Goal: Transaction & Acquisition: Download file/media

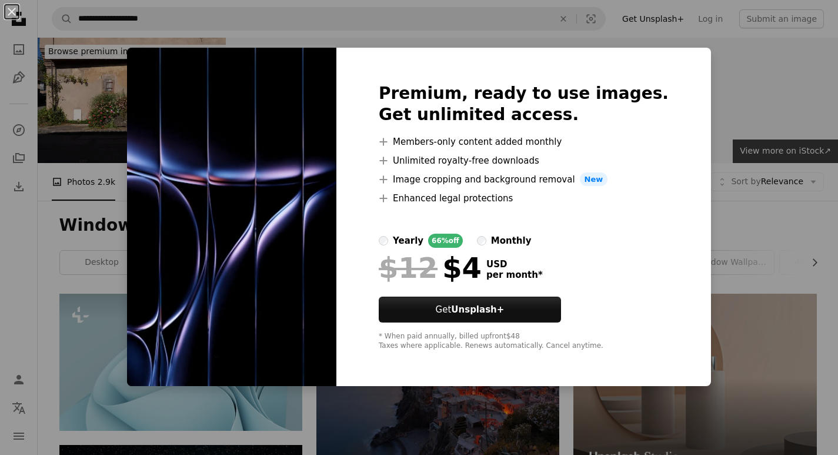
scroll to position [882, 0]
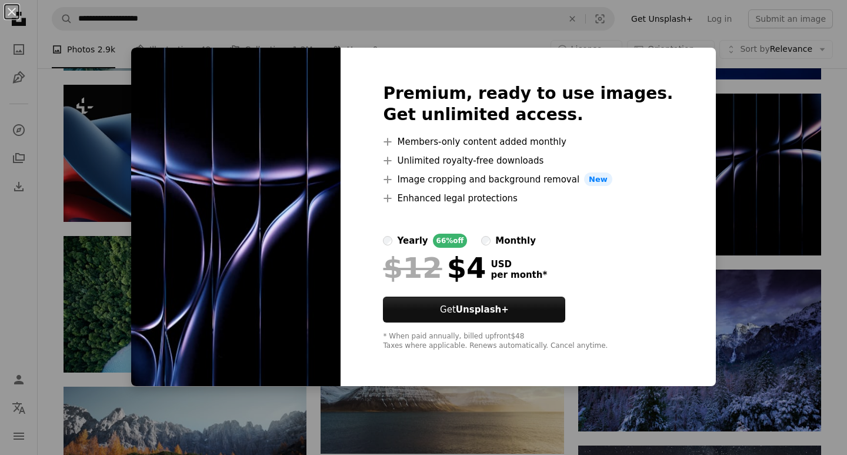
click at [198, 195] on img at bounding box center [235, 217] width 209 height 339
click at [259, 29] on div "An X shape Premium, ready to use images. Get unlimited access. A plus sign Memb…" at bounding box center [423, 227] width 847 height 455
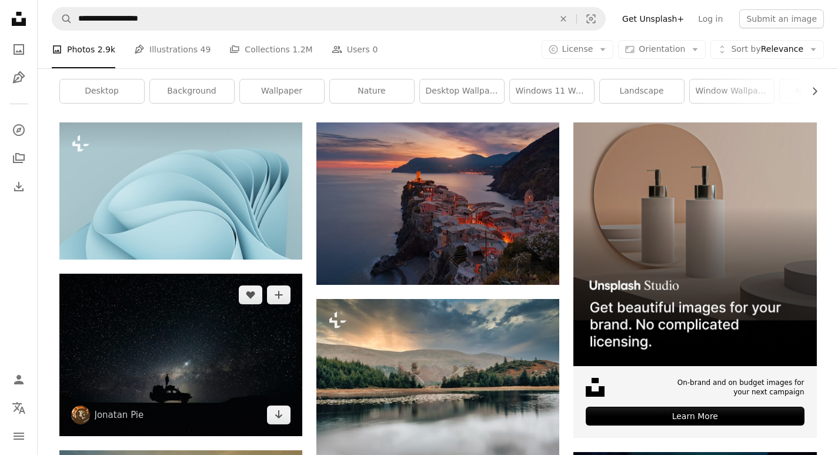
scroll to position [176, 0]
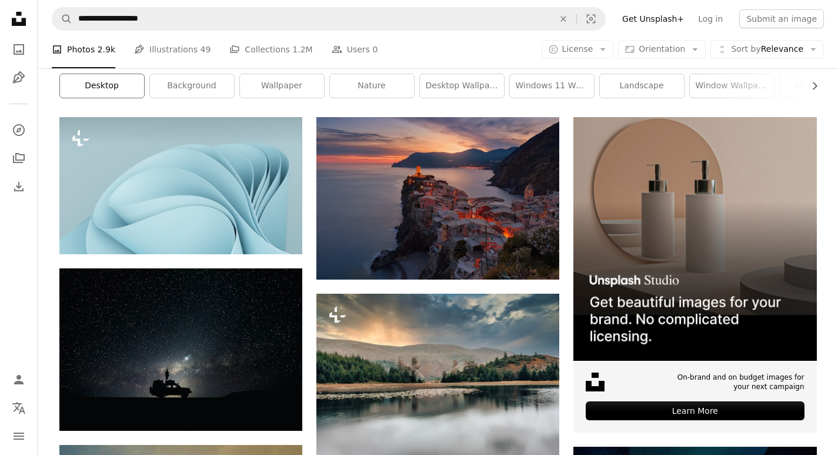
click at [118, 92] on link "desktop" at bounding box center [102, 86] width 84 height 24
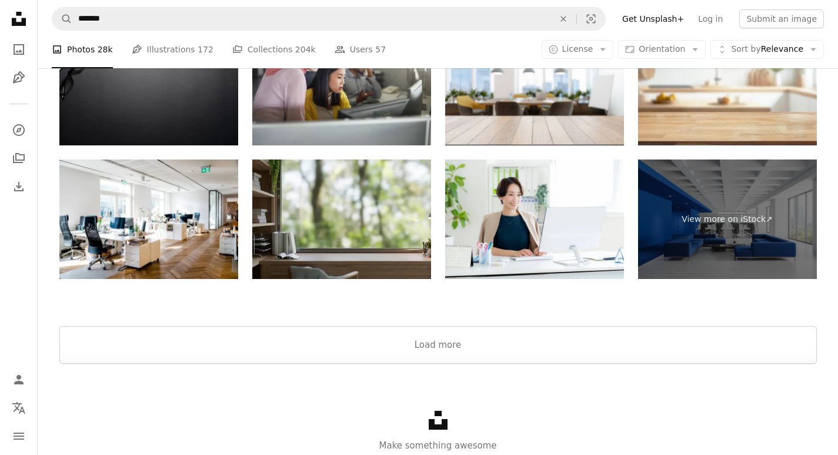
scroll to position [1941, 0]
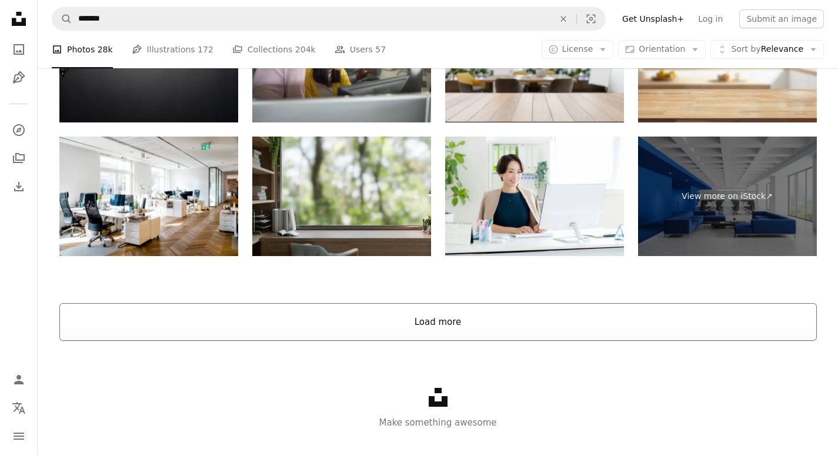
click at [425, 322] on button "Load more" at bounding box center [438, 322] width 758 height 38
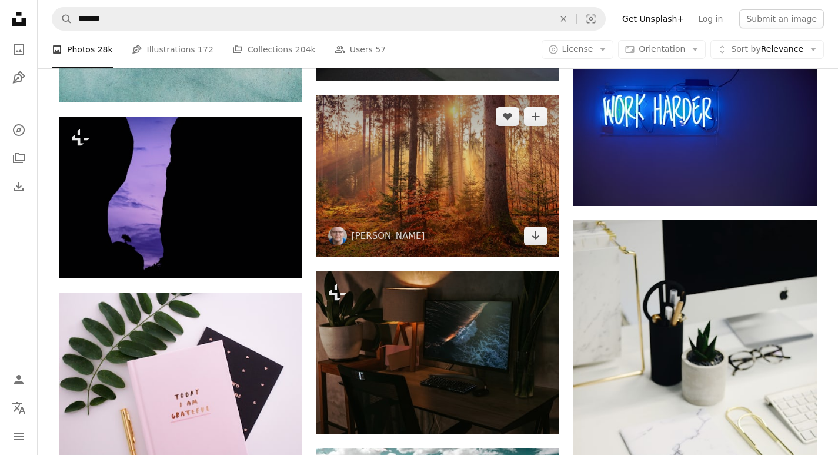
scroll to position [10530, 0]
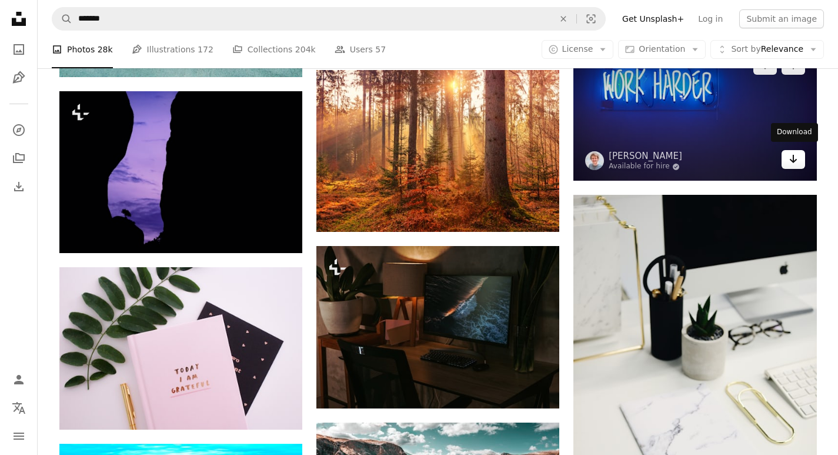
click at [797, 159] on icon "Arrow pointing down" at bounding box center [793, 159] width 9 height 14
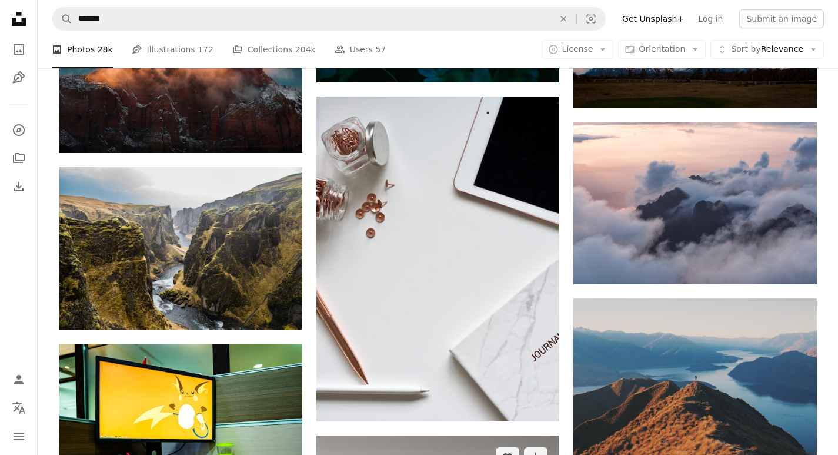
scroll to position [16001, 0]
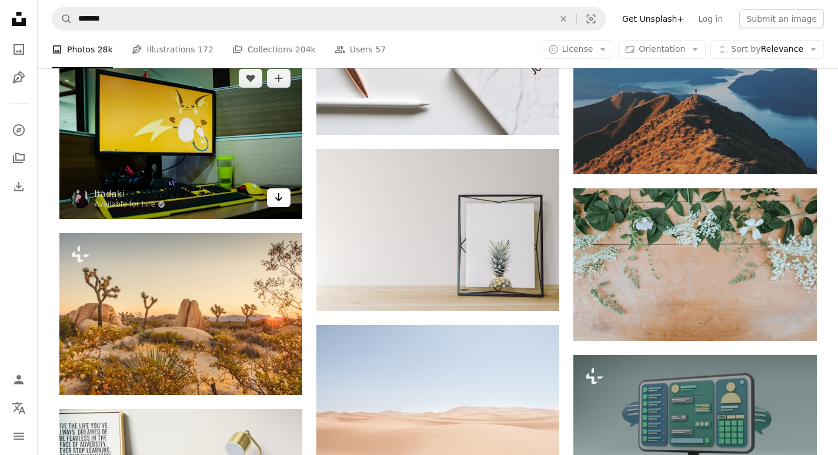
click at [273, 199] on link "Arrow pointing down" at bounding box center [279, 197] width 24 height 19
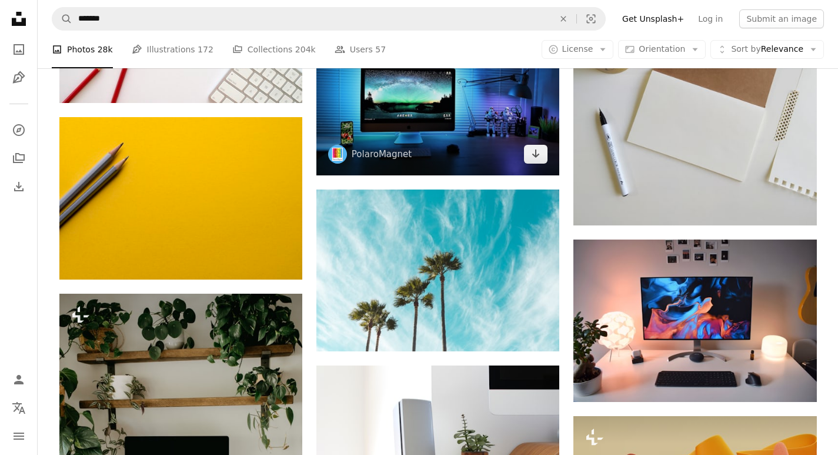
scroll to position [19236, 0]
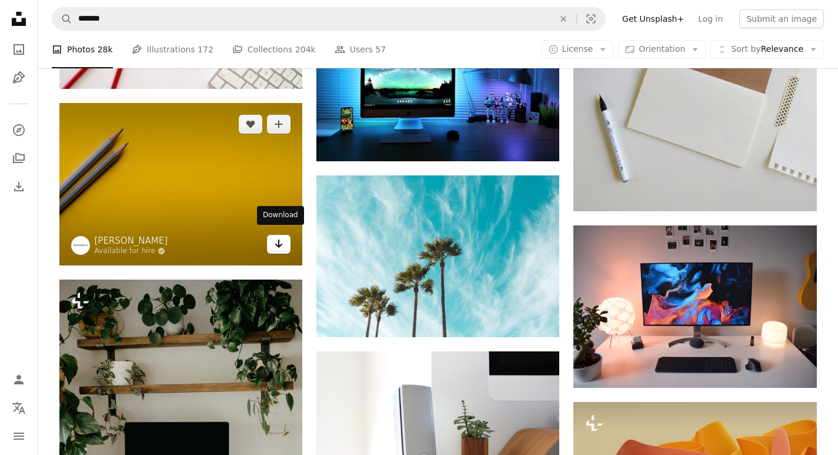
click at [286, 242] on link "Arrow pointing down" at bounding box center [279, 244] width 24 height 19
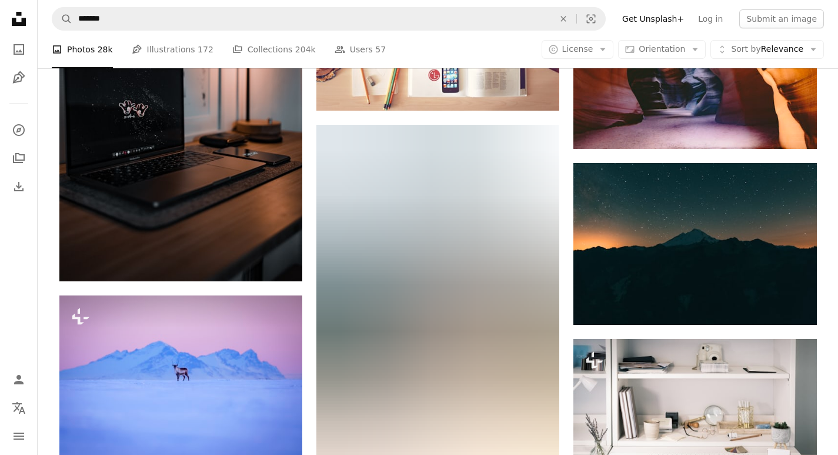
scroll to position [20707, 0]
